Goal: Complete application form

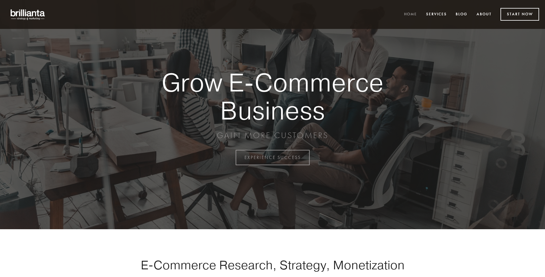
scroll to position [1546, 0]
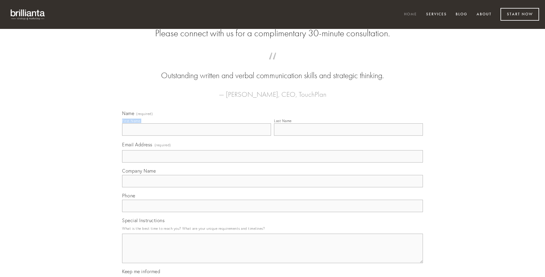
type input "[PERSON_NAME]"
click at [348, 136] on input "Last Name" at bounding box center [348, 129] width 149 height 12
type input "[PERSON_NAME]"
click at [273, 162] on input "Email Address (required)" at bounding box center [272, 156] width 301 height 12
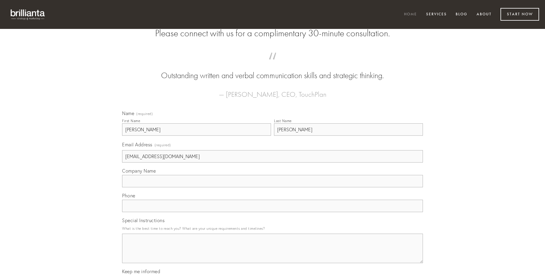
type input "[EMAIL_ADDRESS][DOMAIN_NAME]"
click at [273, 187] on input "Company Name" at bounding box center [272, 181] width 301 height 12
type input "paulatim"
click at [273, 212] on input "text" at bounding box center [272, 206] width 301 height 12
click at [273, 254] on textarea "Special Instructions" at bounding box center [272, 248] width 301 height 29
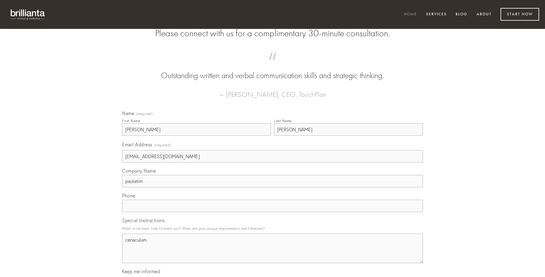
type textarea "cenaculum"
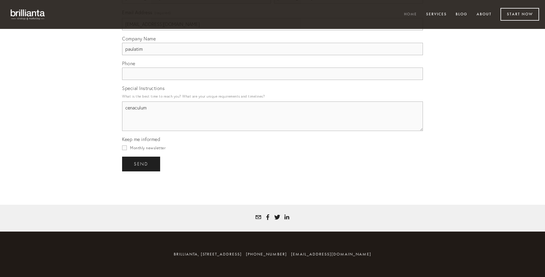
click at [142, 164] on span "send" at bounding box center [141, 163] width 14 height 5
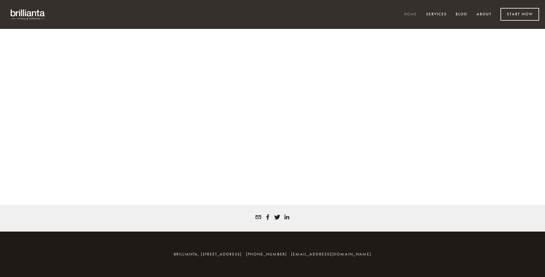
scroll to position [1538, 0]
